Goal: Find specific page/section: Find specific page/section

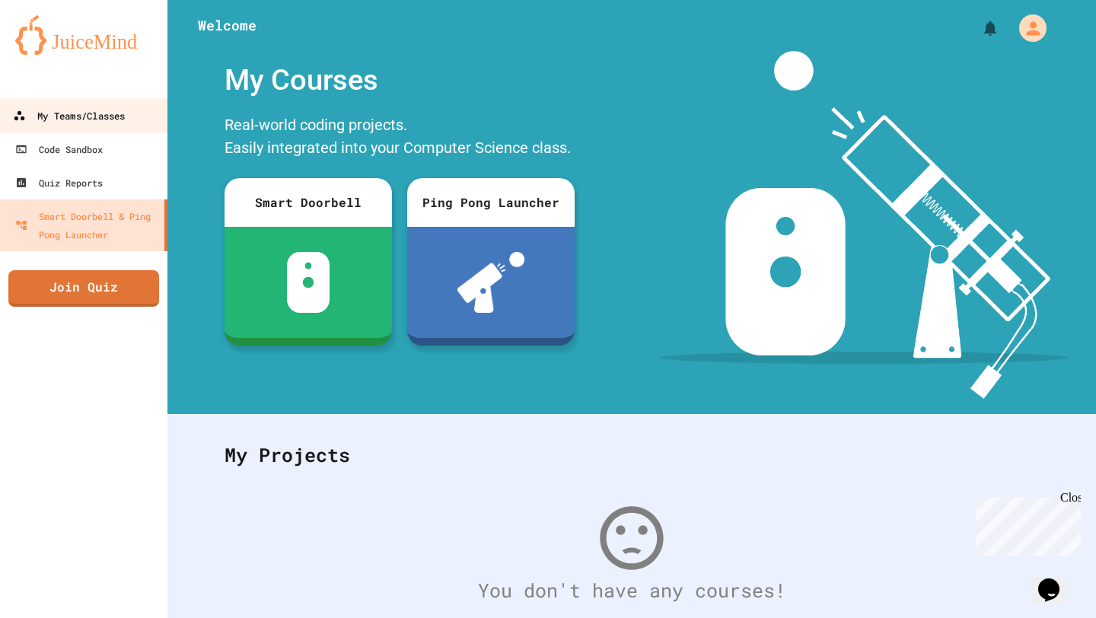
click at [60, 123] on div "My Teams/Classes" at bounding box center [69, 116] width 112 height 19
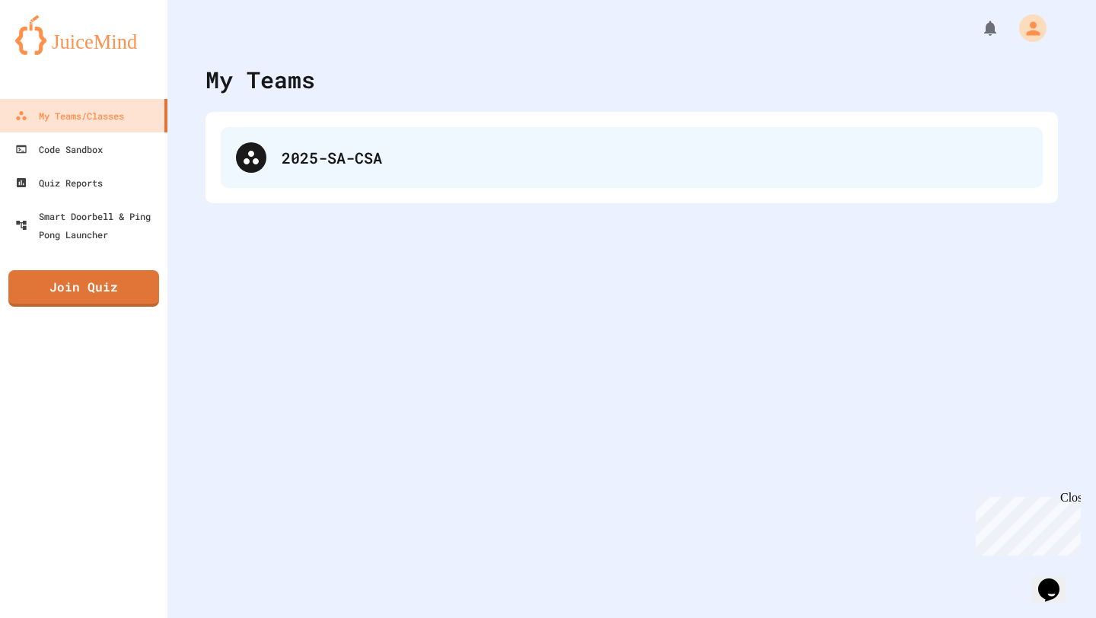
click at [324, 153] on div "2025-SA-CSA" at bounding box center [655, 157] width 746 height 23
